Goal: Navigation & Orientation: Find specific page/section

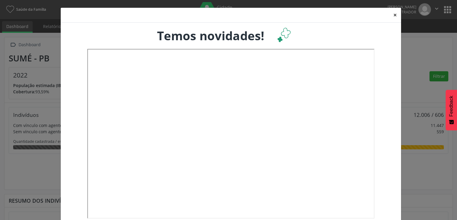
click at [392, 15] on button "×" at bounding box center [395, 15] width 12 height 15
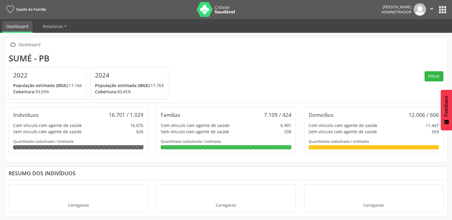
click at [442, 12] on button "apps" at bounding box center [442, 9] width 10 height 10
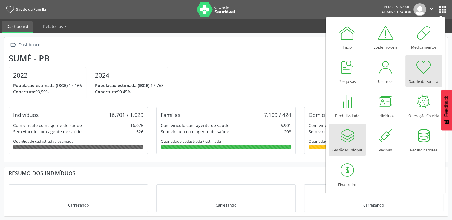
click at [339, 148] on div "Gestão Municipal" at bounding box center [347, 149] width 30 height 8
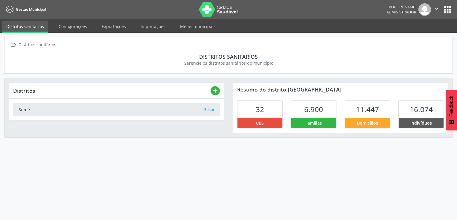
click at [449, 7] on button "apps" at bounding box center [447, 9] width 10 height 10
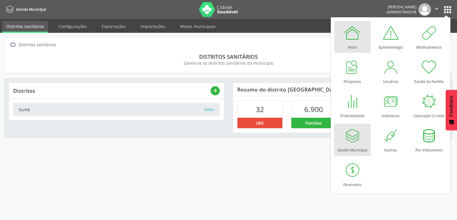
click at [345, 35] on div at bounding box center [352, 33] width 18 height 18
